Goal: Task Accomplishment & Management: Manage account settings

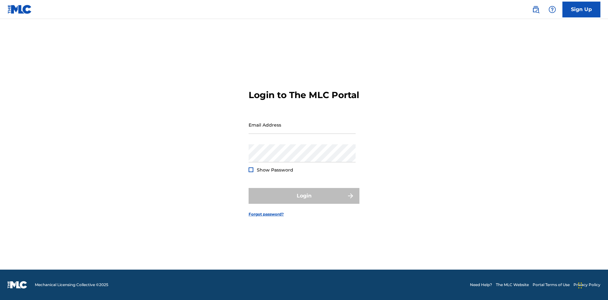
scroll to position [8, 0]
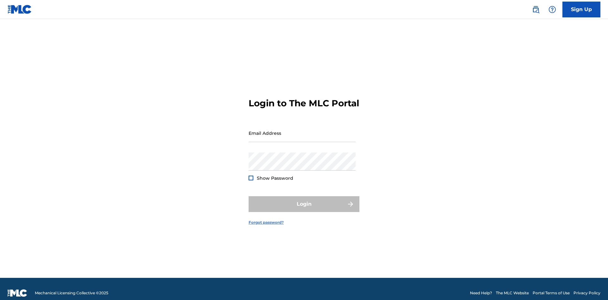
click at [266, 220] on link "Forgot password?" at bounding box center [265, 223] width 35 height 6
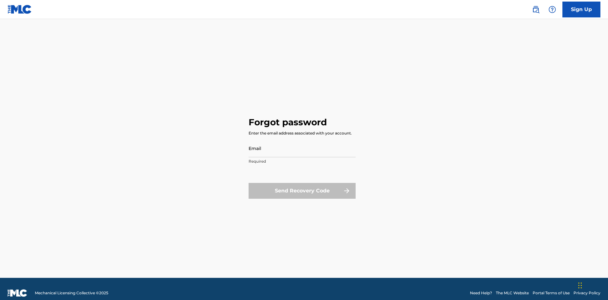
scroll to position [8, 0]
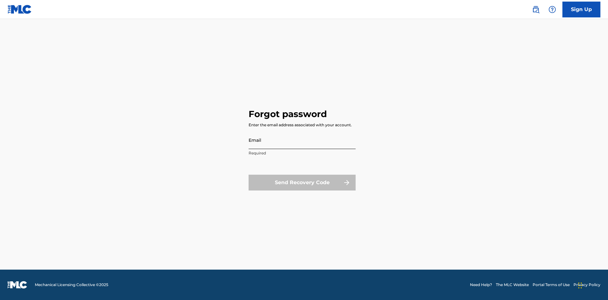
click at [302, 140] on input "Email" at bounding box center [301, 140] width 107 height 18
type input "[EMAIL_ADDRESS][DOMAIN_NAME]"
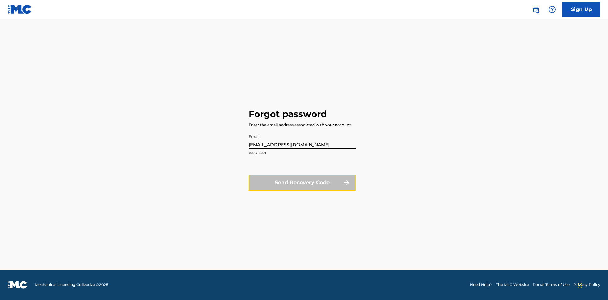
click at [302, 182] on button "Send Recovery Code" at bounding box center [301, 183] width 107 height 16
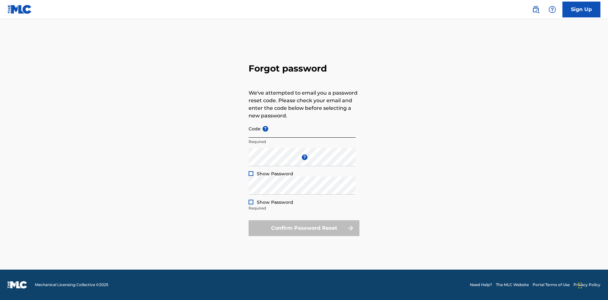
click at [302, 128] on input "Code ?" at bounding box center [301, 129] width 107 height 18
type input "FP_ccac17c20b9f5798d555a018db13"
